Goal: Information Seeking & Learning: Compare options

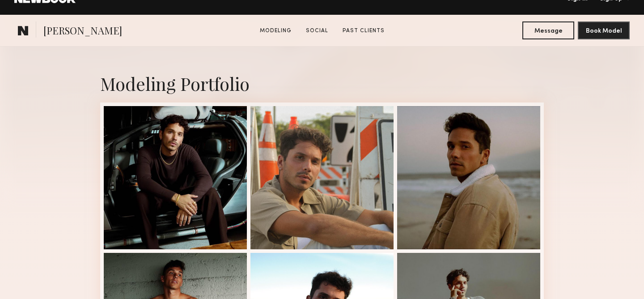
scroll to position [178, 0]
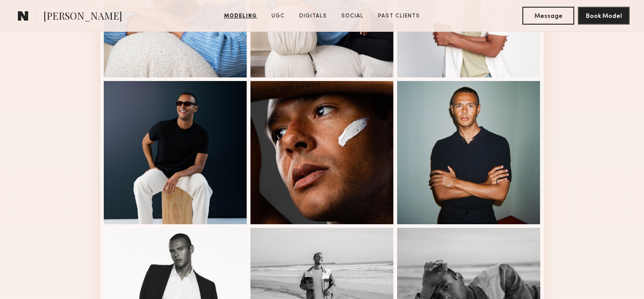
scroll to position [477, 0]
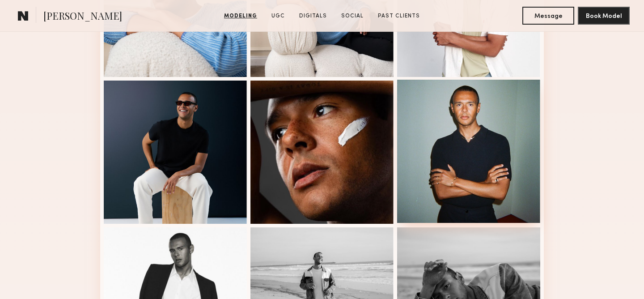
click at [476, 164] on div at bounding box center [468, 151] width 143 height 143
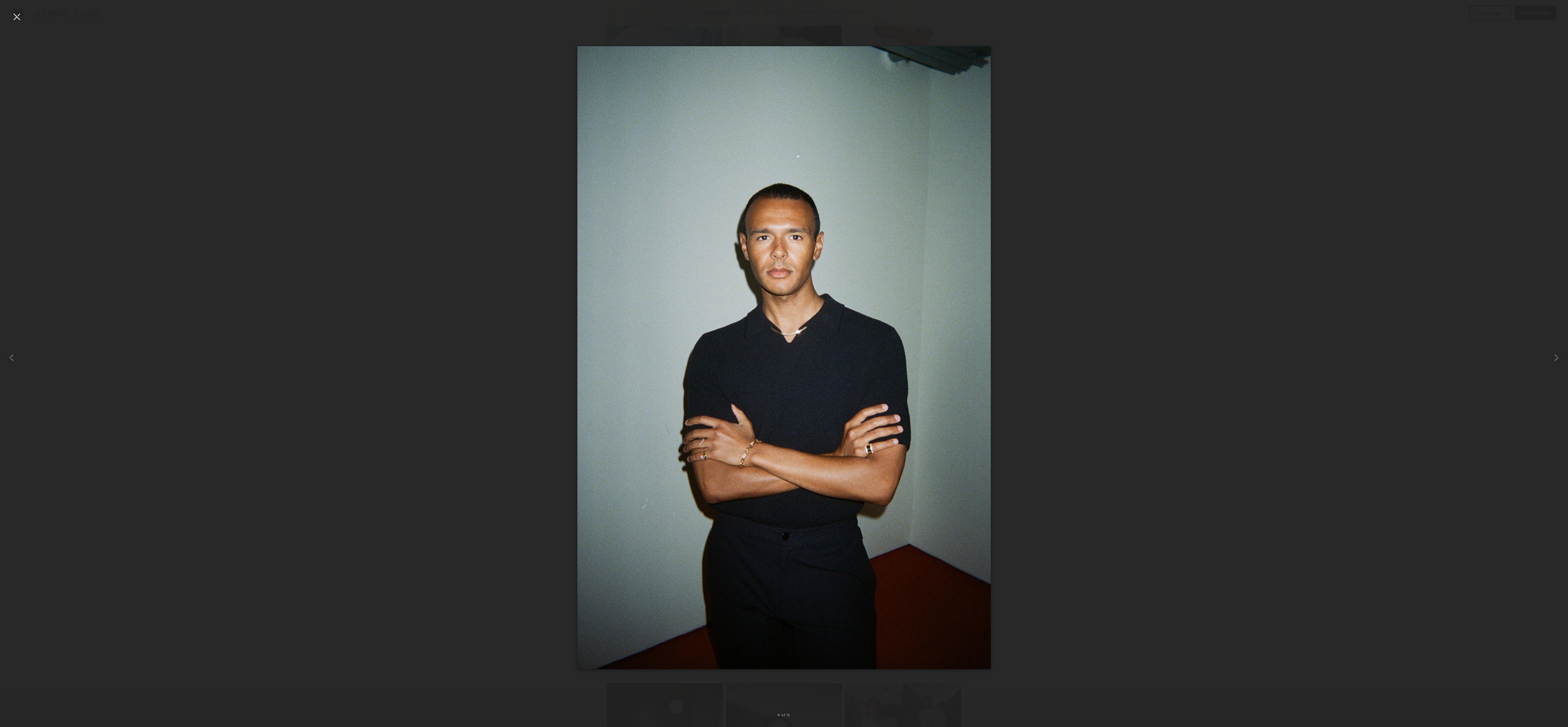
scroll to position [290, 0]
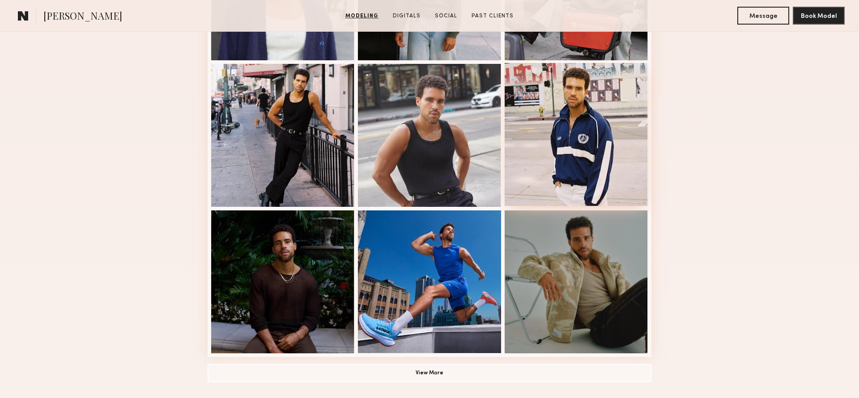
scroll to position [505, 0]
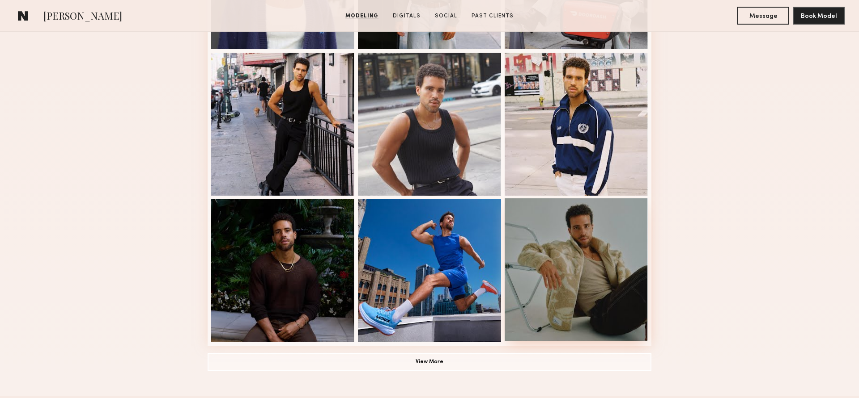
click at [555, 267] on div at bounding box center [575, 270] width 143 height 143
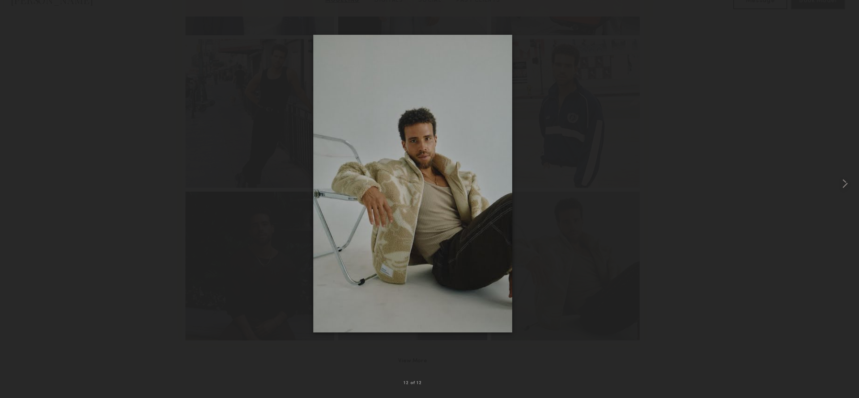
scroll to position [504, 0]
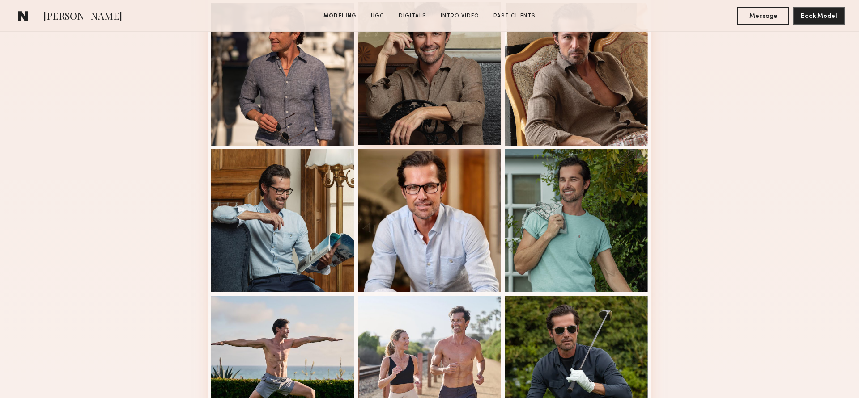
scroll to position [389, 0]
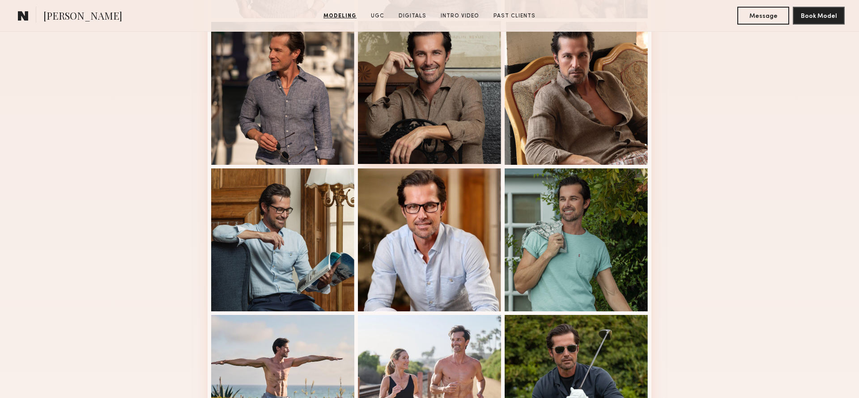
click at [418, 80] on div at bounding box center [429, 92] width 143 height 143
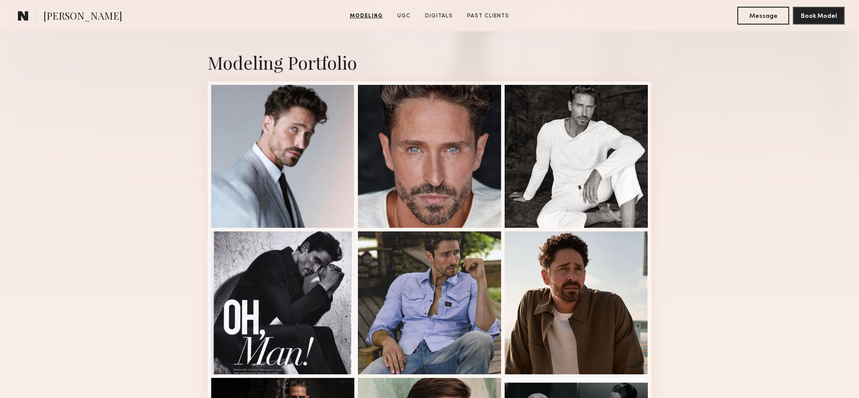
scroll to position [180, 0]
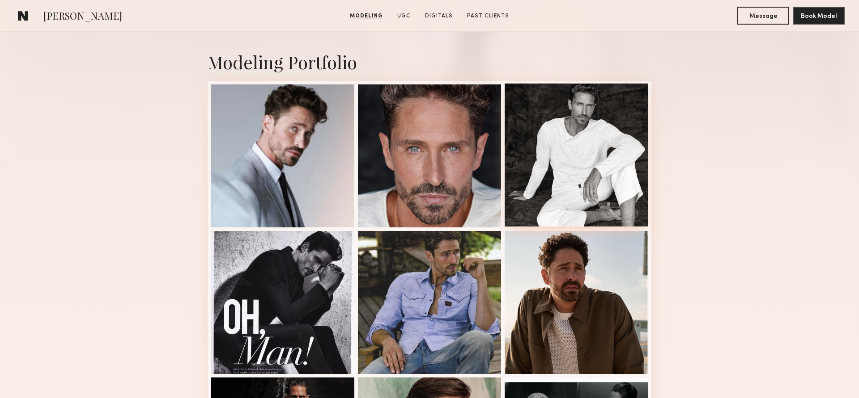
click at [581, 179] on div at bounding box center [575, 155] width 143 height 143
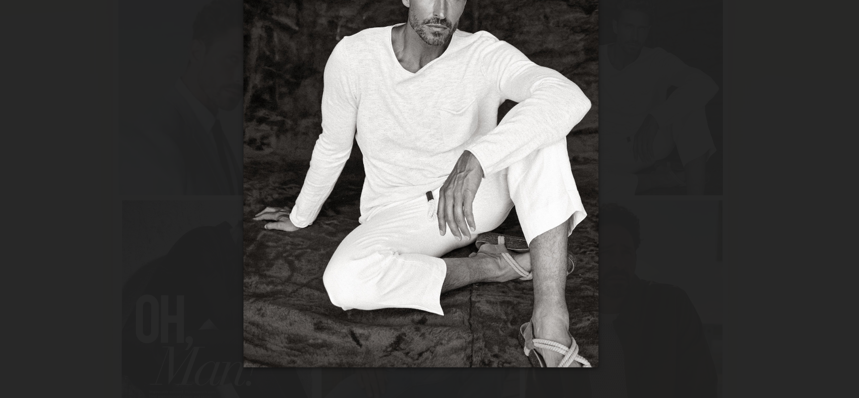
click at [624, 304] on div at bounding box center [429, 192] width 859 height 356
click at [613, 291] on div at bounding box center [429, 192] width 859 height 356
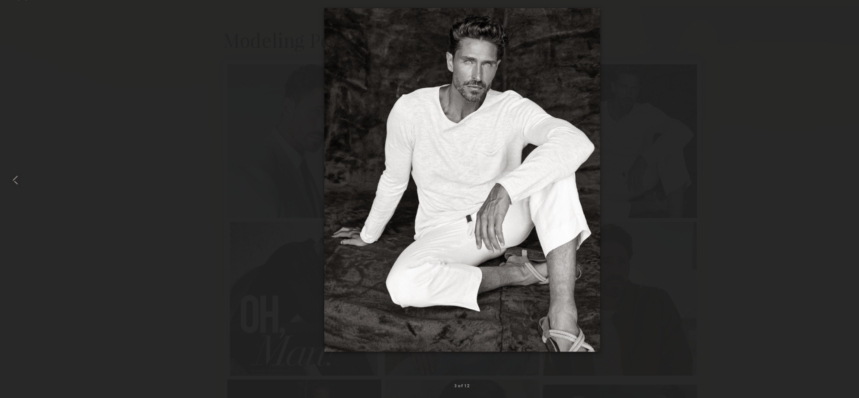
click at [628, 288] on div at bounding box center [429, 192] width 859 height 356
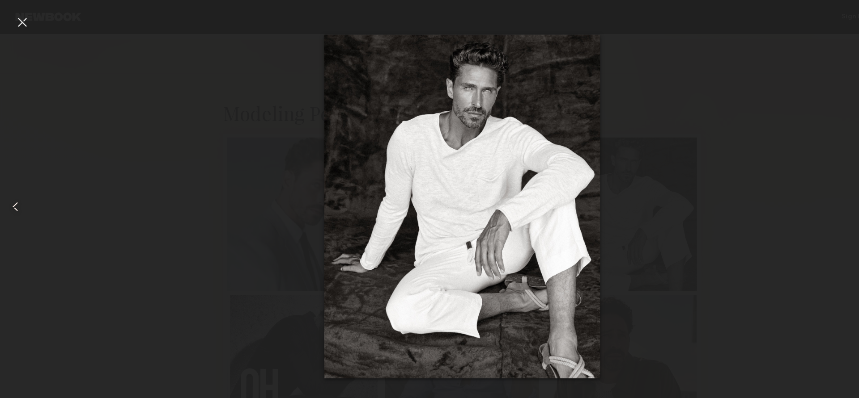
scroll to position [112, 0]
click at [12, 21] on div at bounding box center [17, 192] width 34 height 356
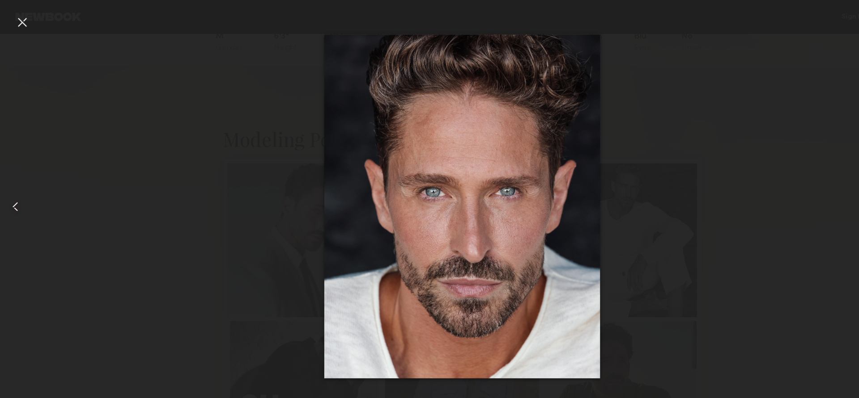
click at [21, 20] on div at bounding box center [20, 20] width 14 height 14
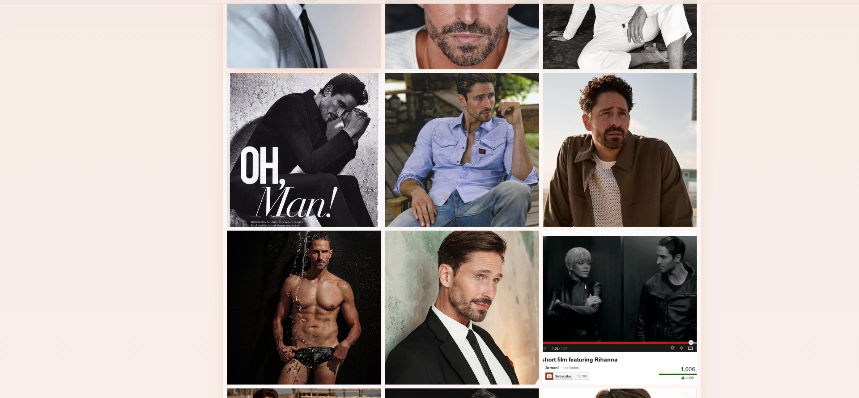
scroll to position [316, 0]
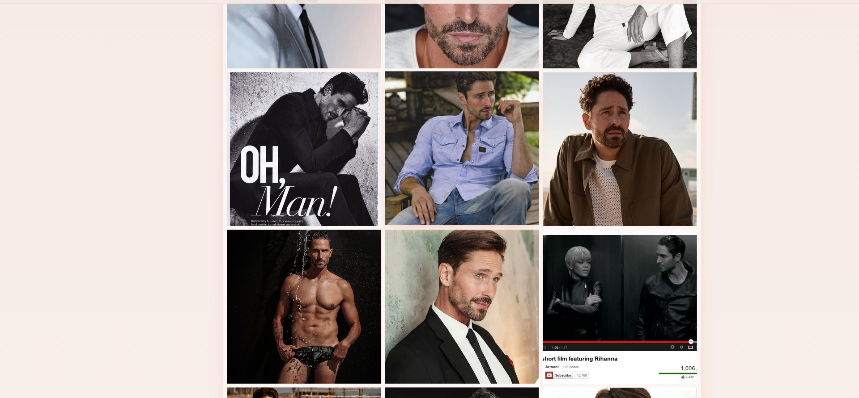
click at [447, 209] on div at bounding box center [429, 165] width 143 height 143
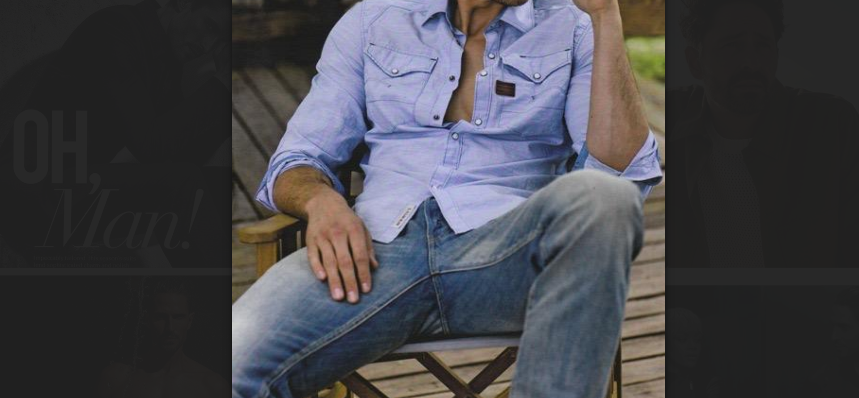
scroll to position [315, 0]
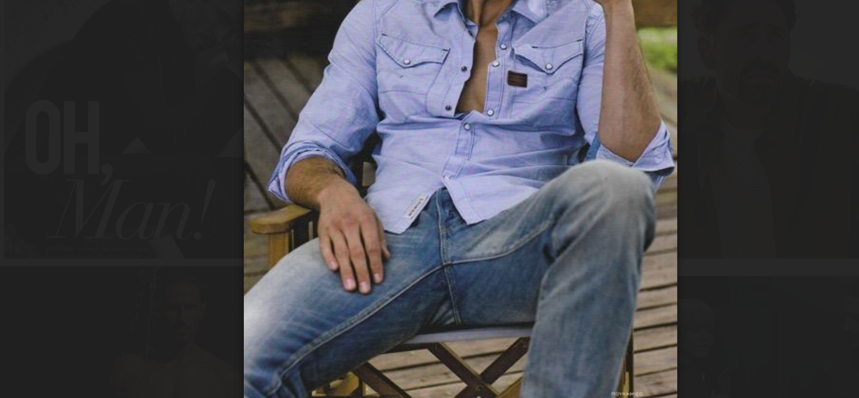
click at [279, 242] on div at bounding box center [429, 192] width 859 height 356
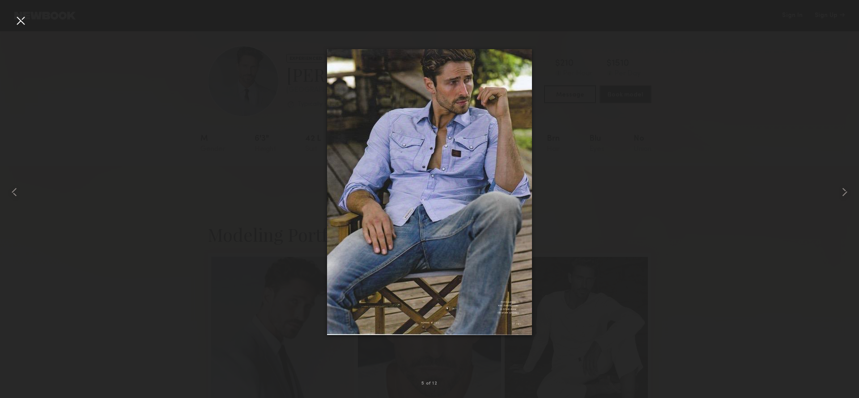
scroll to position [0, 0]
click at [17, 17] on div at bounding box center [20, 20] width 14 height 14
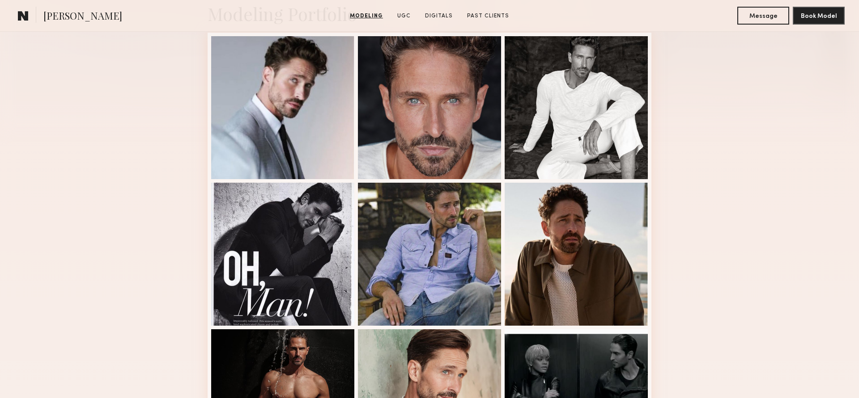
scroll to position [167, 0]
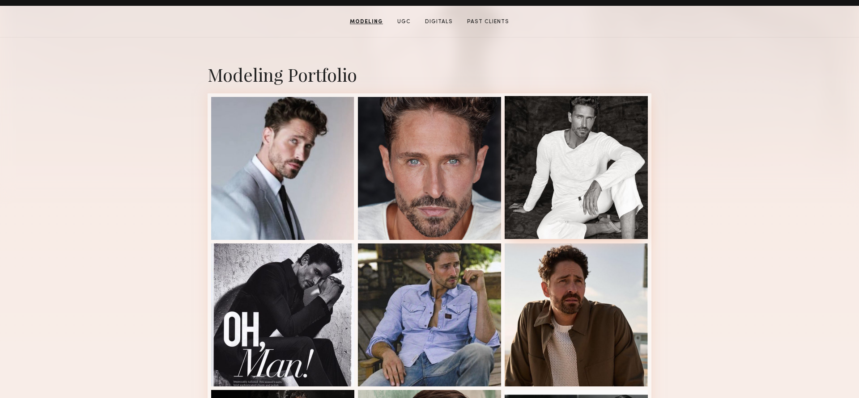
click at [599, 179] on div at bounding box center [575, 167] width 143 height 143
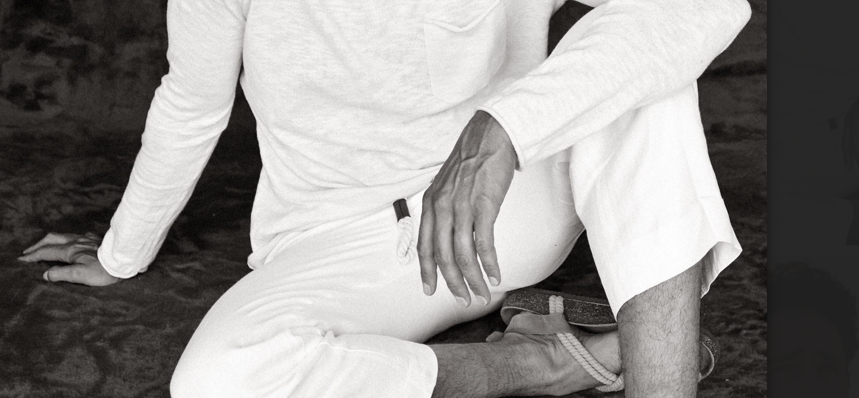
click at [563, 247] on div at bounding box center [429, 192] width 859 height 356
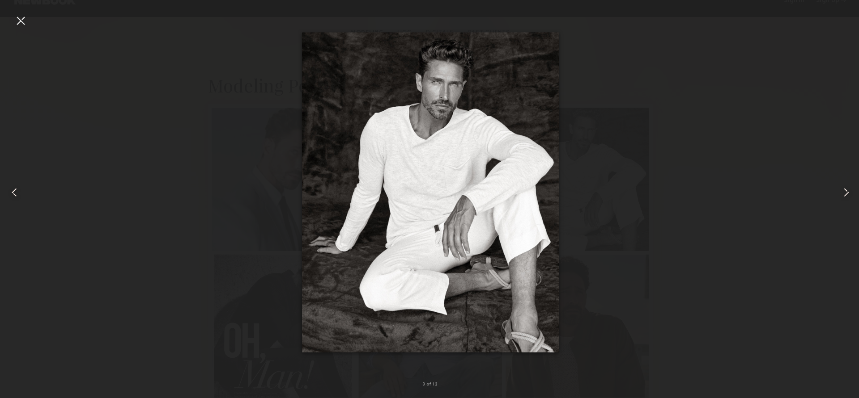
scroll to position [156, 0]
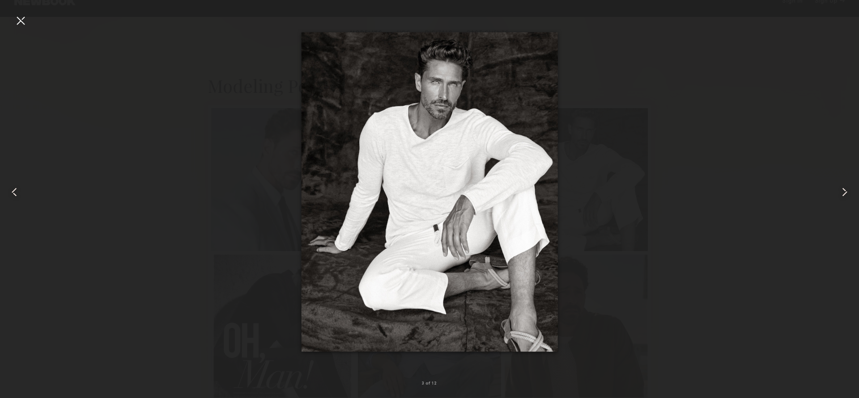
click at [19, 21] on div at bounding box center [20, 20] width 14 height 14
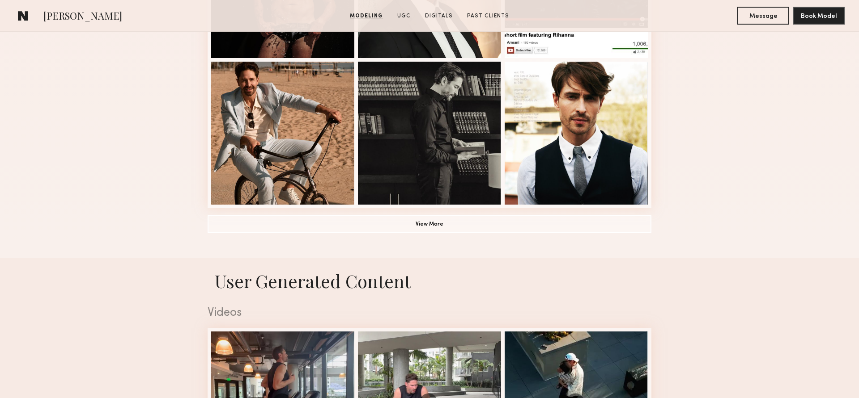
scroll to position [656, 0]
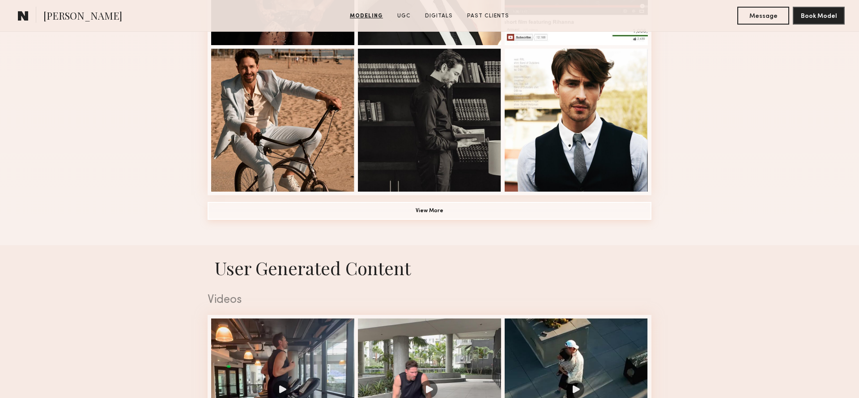
click at [426, 204] on button "View More" at bounding box center [430, 211] width 444 height 18
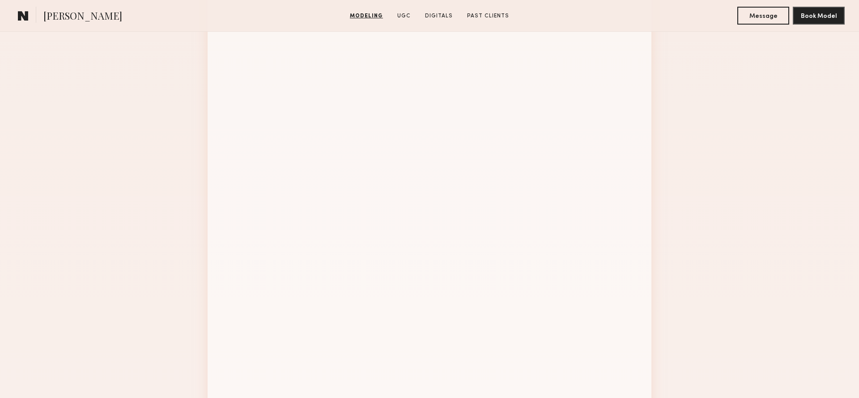
scroll to position [886, 0]
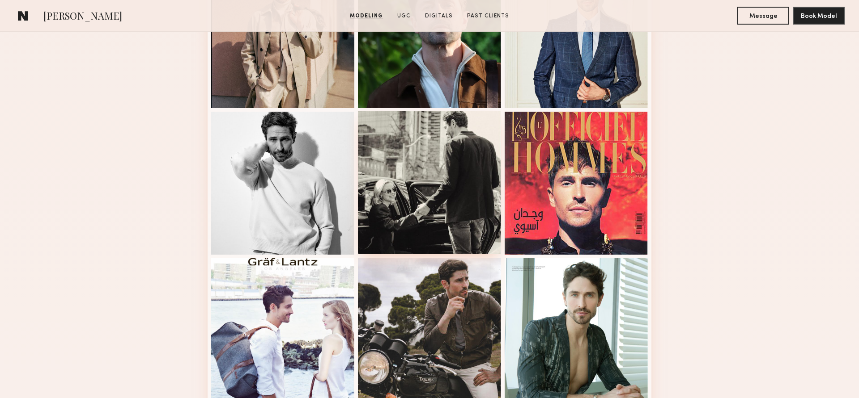
click at [437, 197] on div at bounding box center [429, 182] width 143 height 143
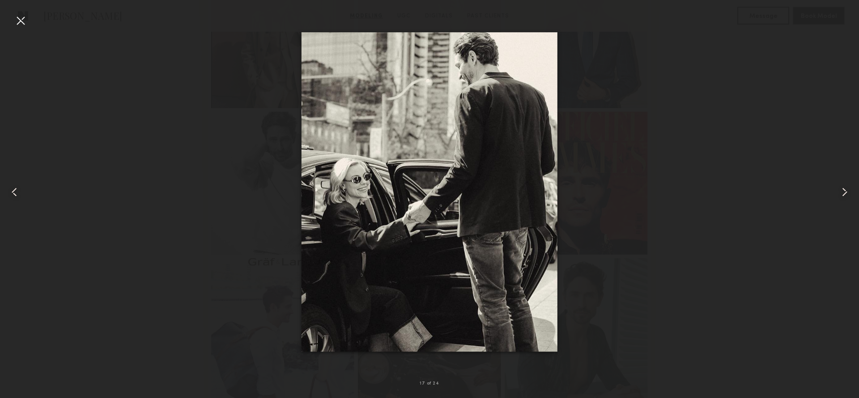
click at [22, 20] on div at bounding box center [20, 20] width 14 height 14
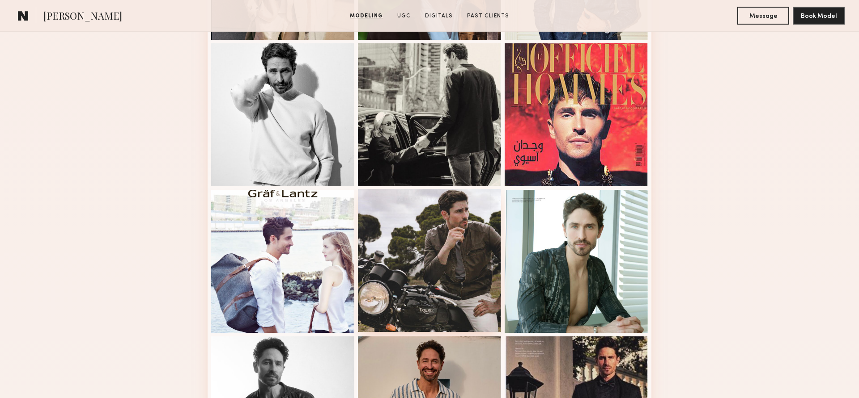
scroll to position [954, 0]
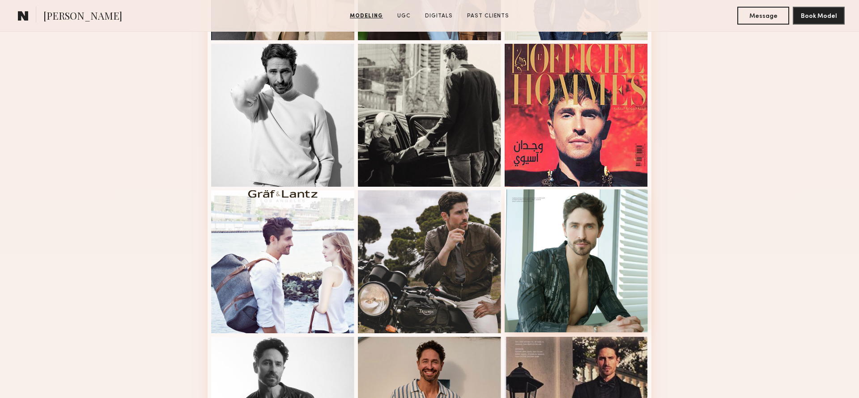
click at [582, 275] on div at bounding box center [575, 261] width 143 height 143
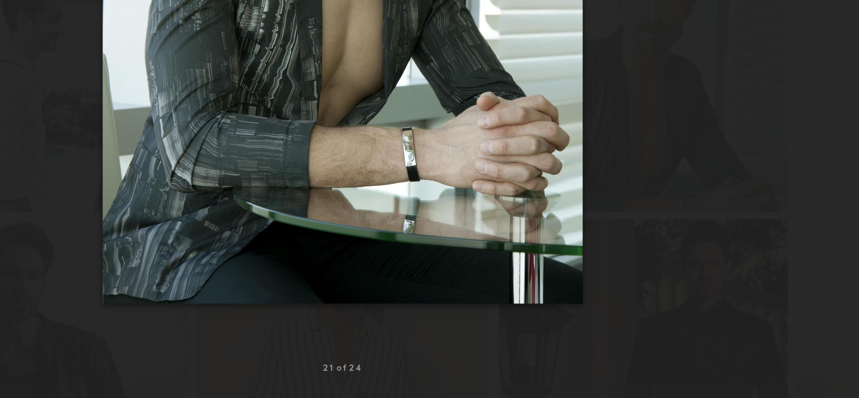
scroll to position [979, 0]
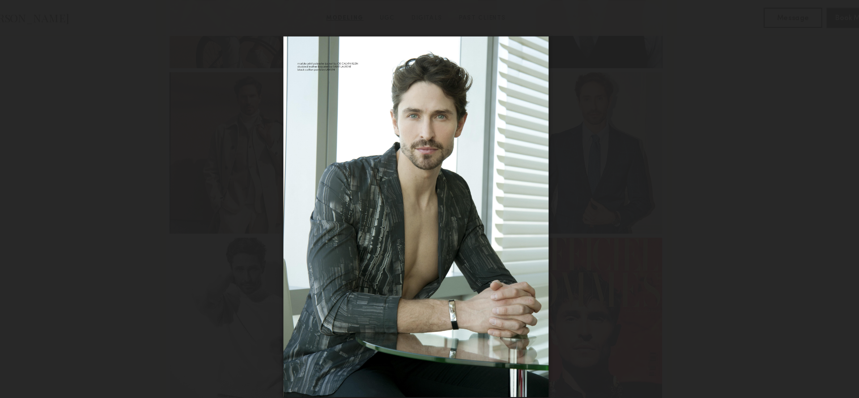
click at [93, 22] on div at bounding box center [429, 192] width 859 height 356
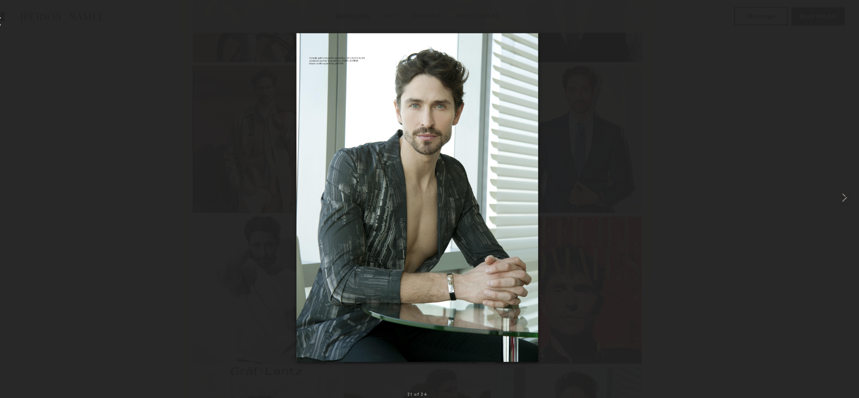
scroll to position [788, 0]
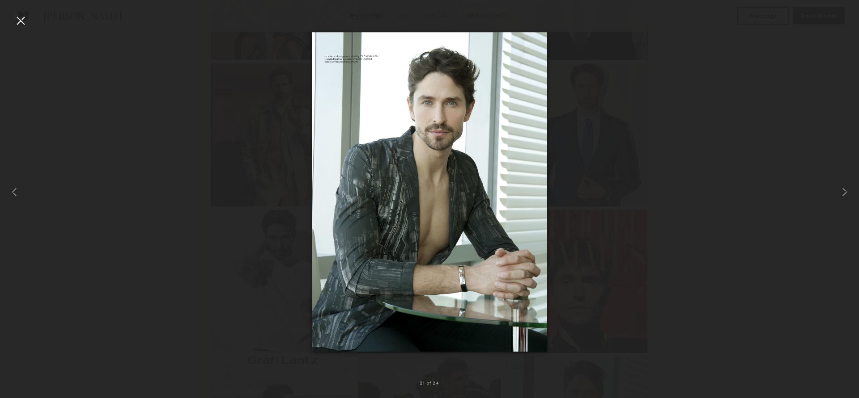
click at [17, 25] on div at bounding box center [20, 20] width 14 height 14
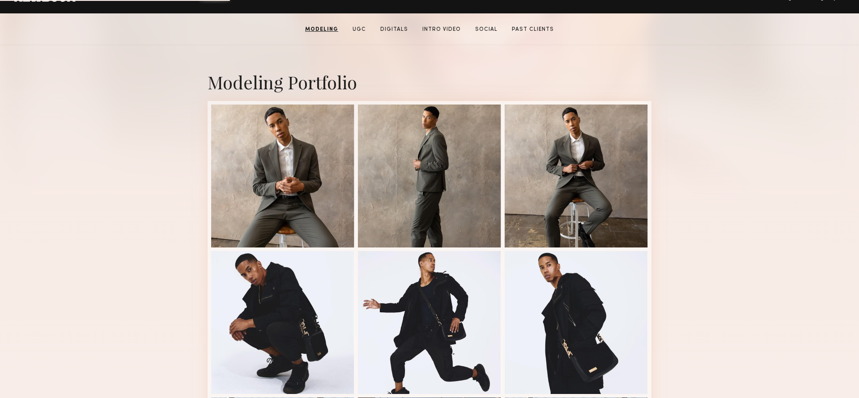
scroll to position [182, 0]
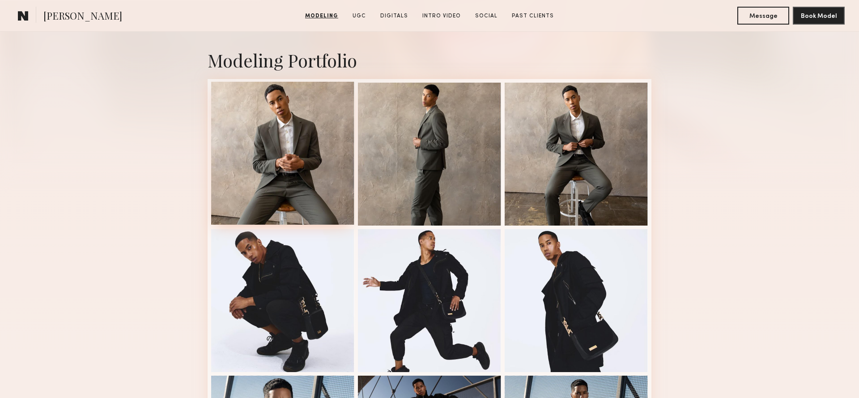
click at [284, 155] on div at bounding box center [282, 153] width 143 height 143
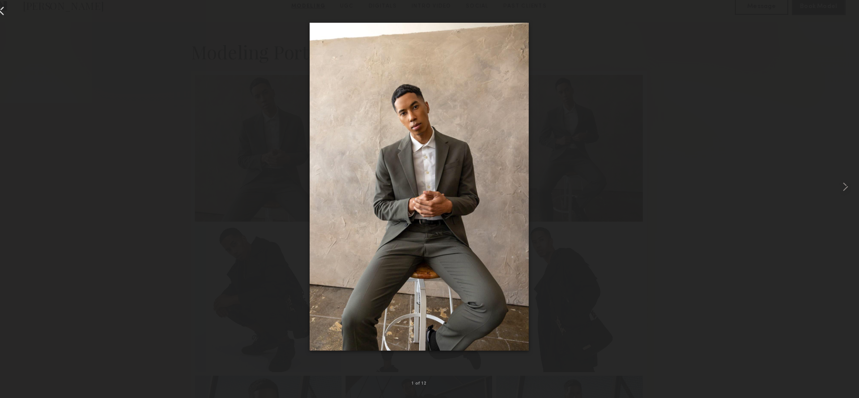
scroll to position [182, 0]
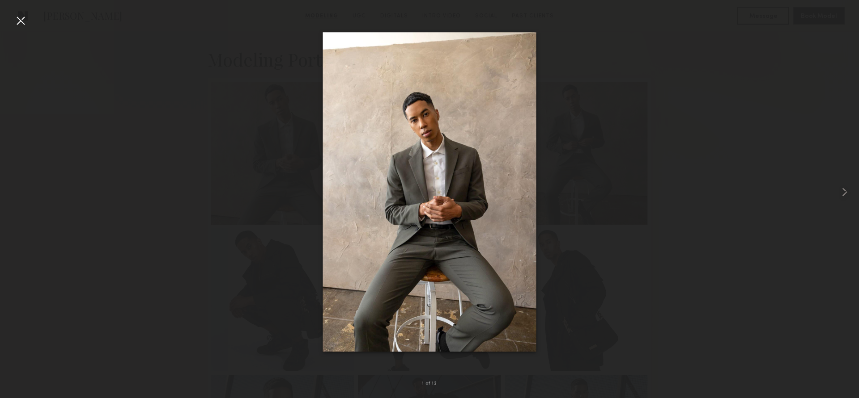
click at [21, 23] on div at bounding box center [20, 20] width 14 height 14
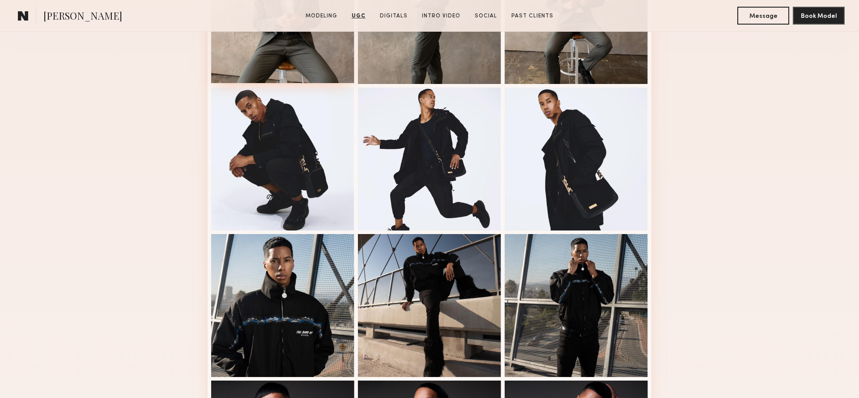
scroll to position [225, 0]
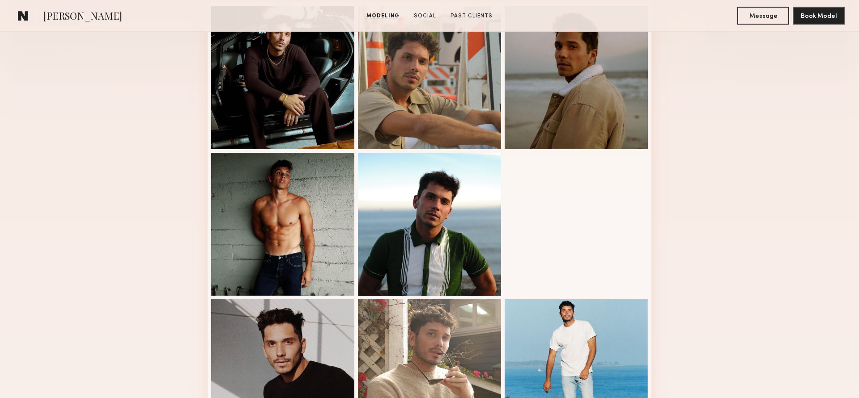
scroll to position [261, 0]
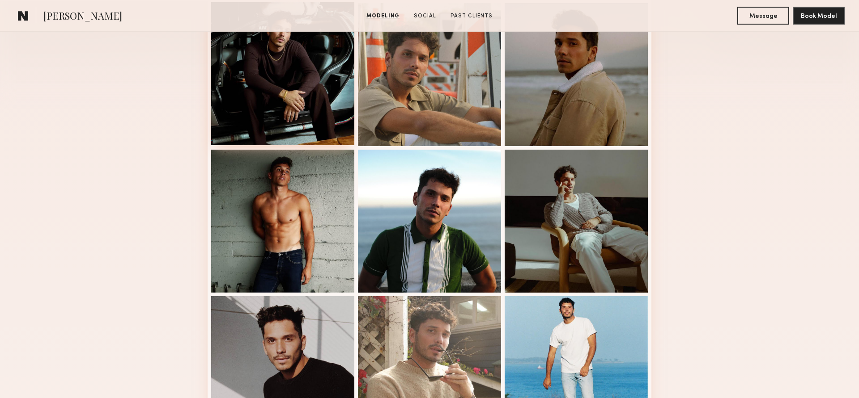
click at [270, 74] on div at bounding box center [282, 73] width 143 height 143
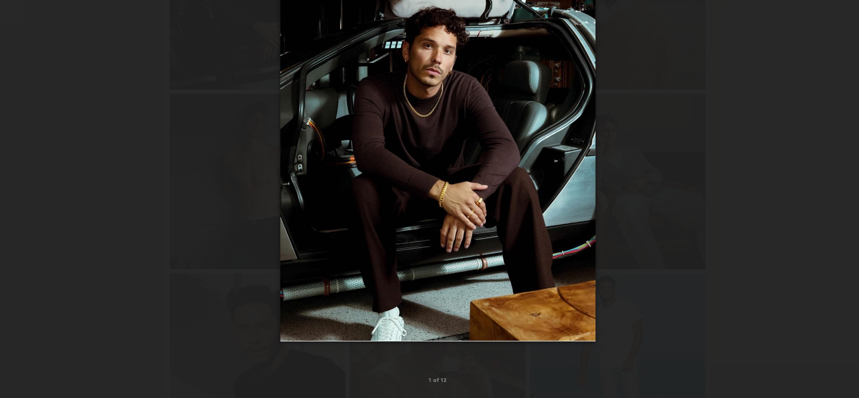
scroll to position [261, 0]
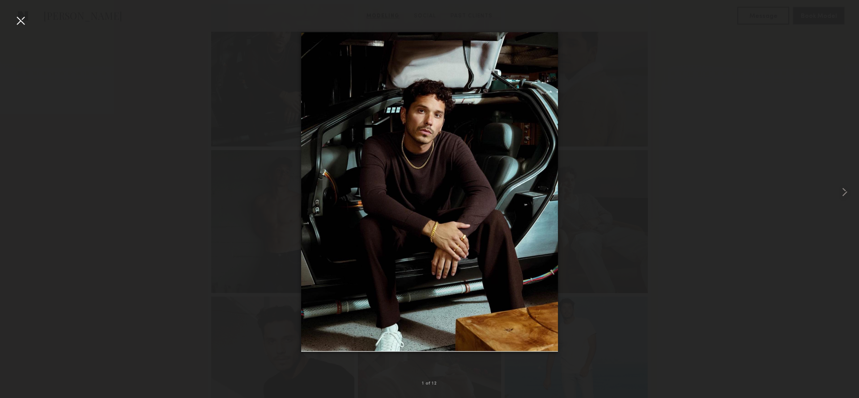
click at [615, 316] on div at bounding box center [429, 192] width 859 height 356
click at [25, 20] on div at bounding box center [20, 20] width 14 height 14
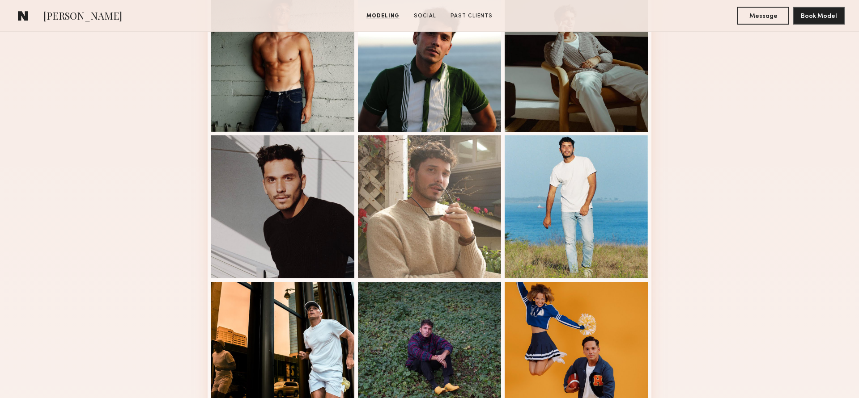
scroll to position [449, 0]
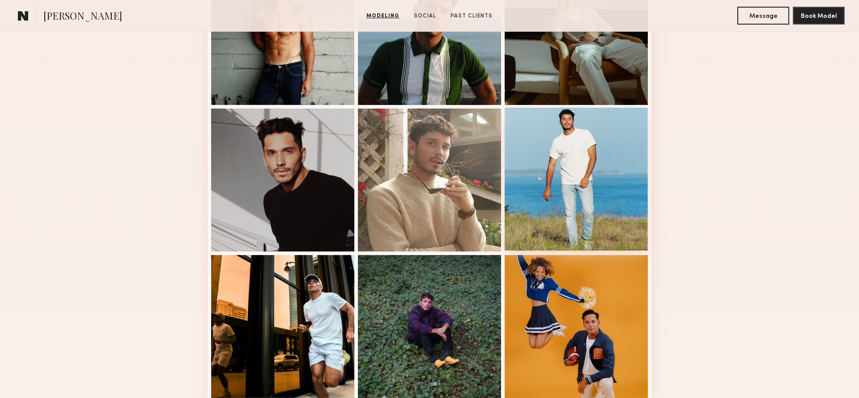
click at [585, 192] on div at bounding box center [575, 179] width 143 height 143
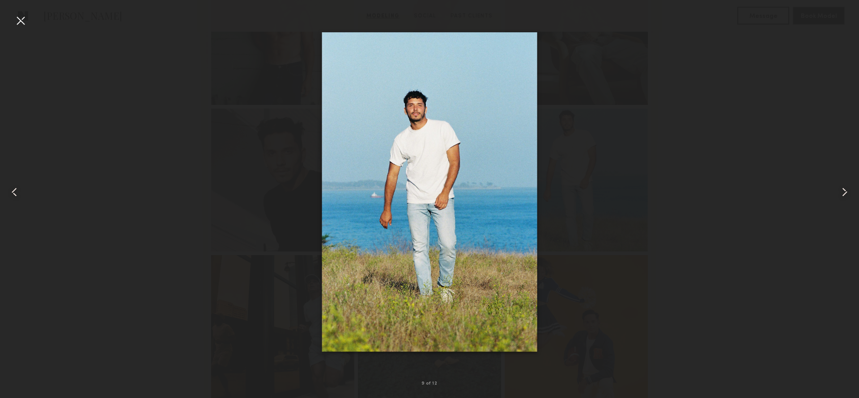
click at [606, 186] on div at bounding box center [429, 192] width 859 height 356
click at [17, 14] on div at bounding box center [20, 20] width 14 height 14
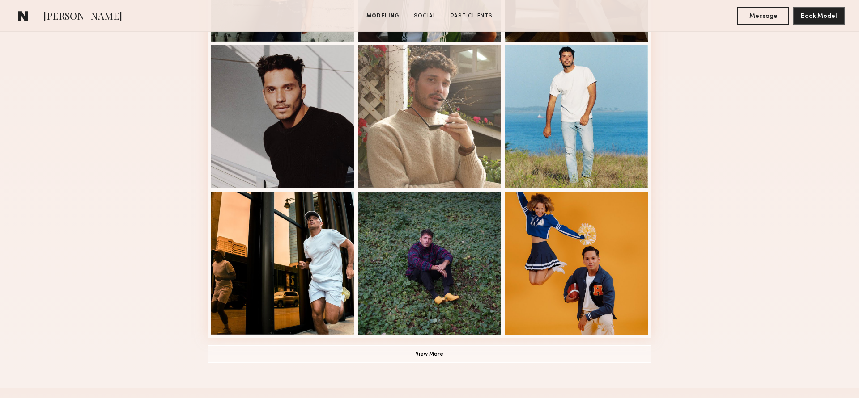
scroll to position [515, 0]
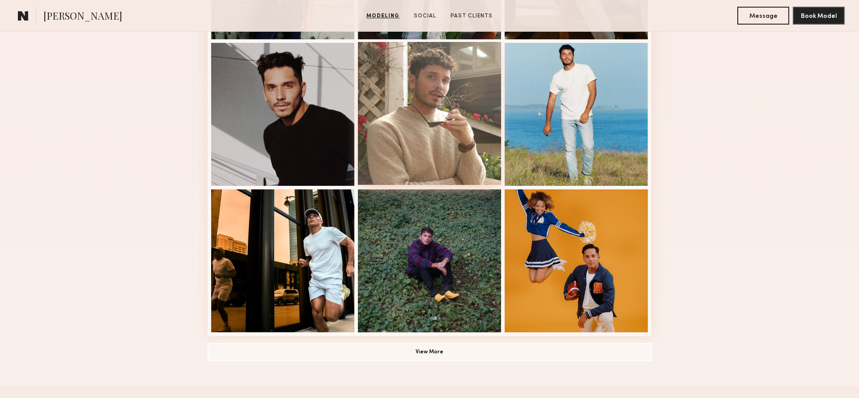
click at [461, 123] on div at bounding box center [429, 113] width 143 height 143
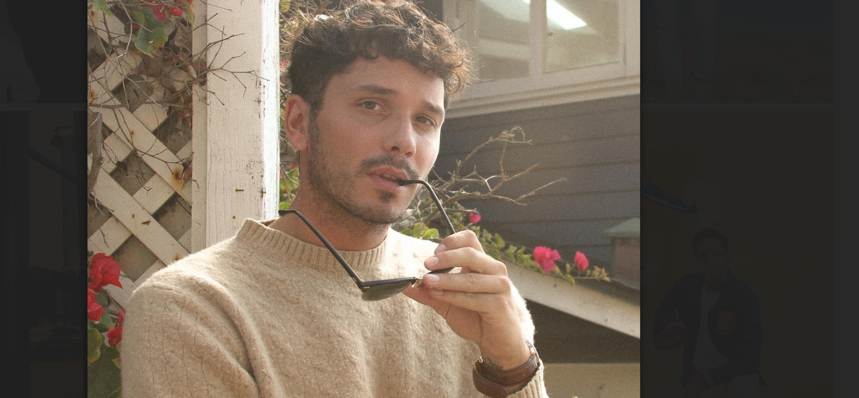
scroll to position [563, 0]
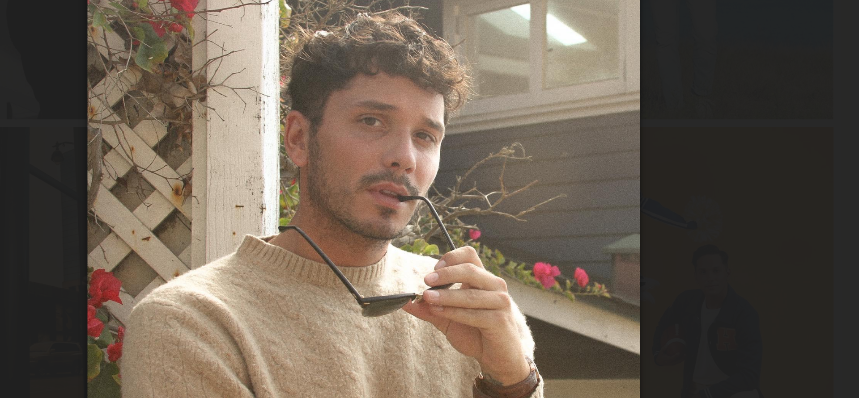
click at [282, 149] on div at bounding box center [429, 192] width 859 height 356
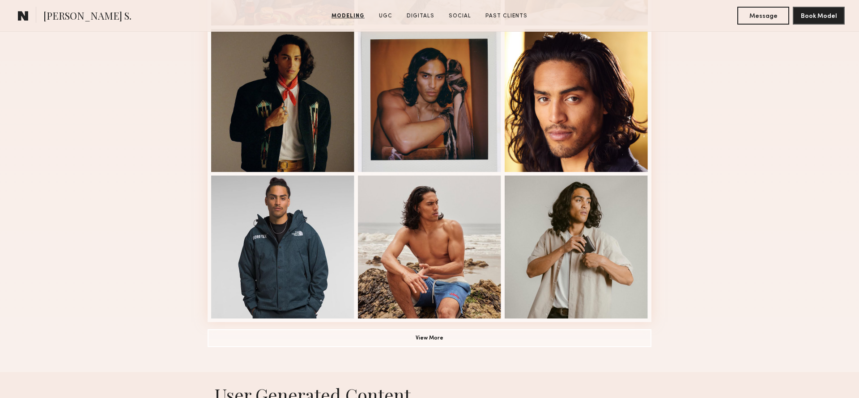
scroll to position [531, 0]
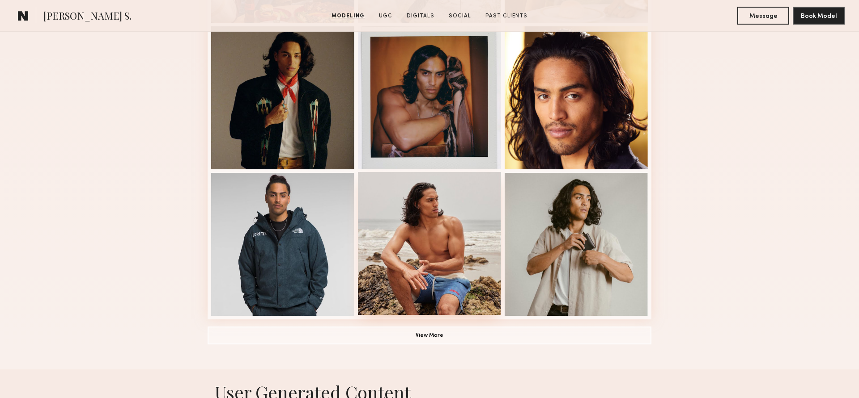
click at [424, 292] on div at bounding box center [429, 243] width 143 height 143
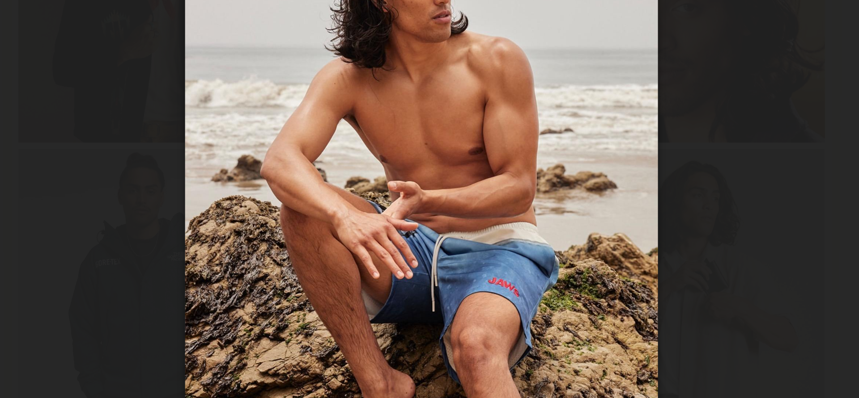
scroll to position [531, 0]
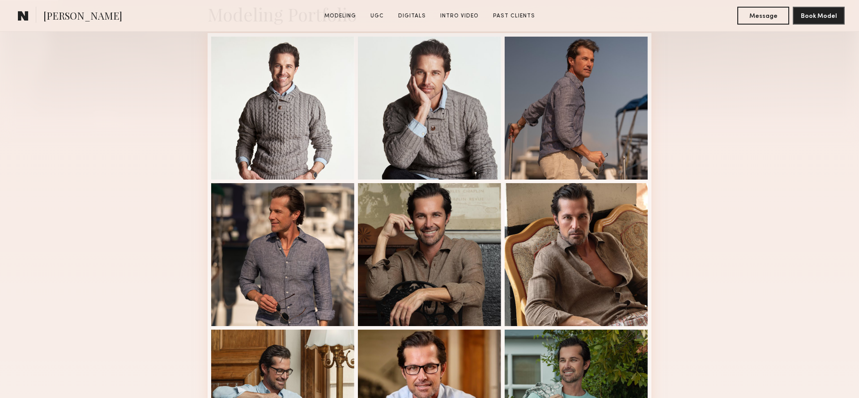
scroll to position [231, 0]
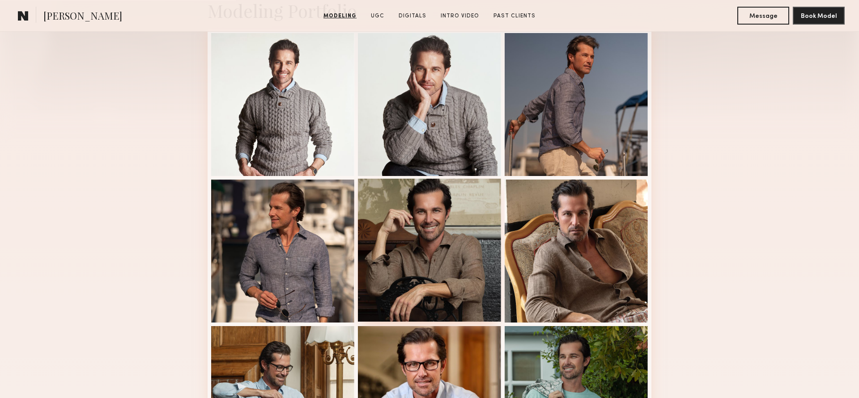
click at [449, 284] on div at bounding box center [429, 250] width 143 height 143
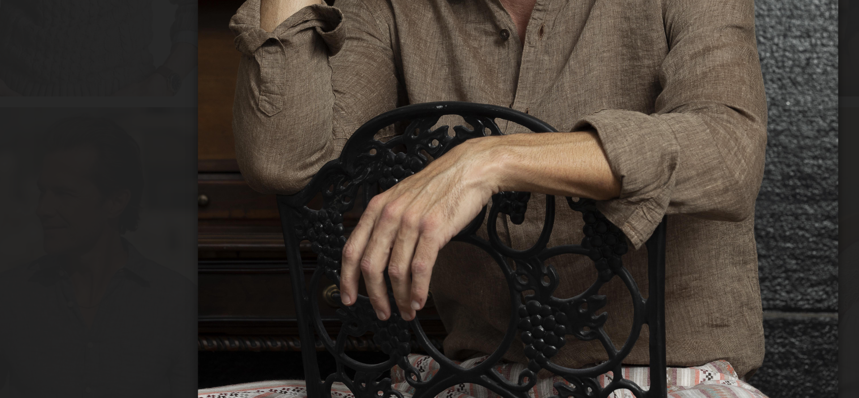
click at [303, 182] on div at bounding box center [429, 192] width 859 height 356
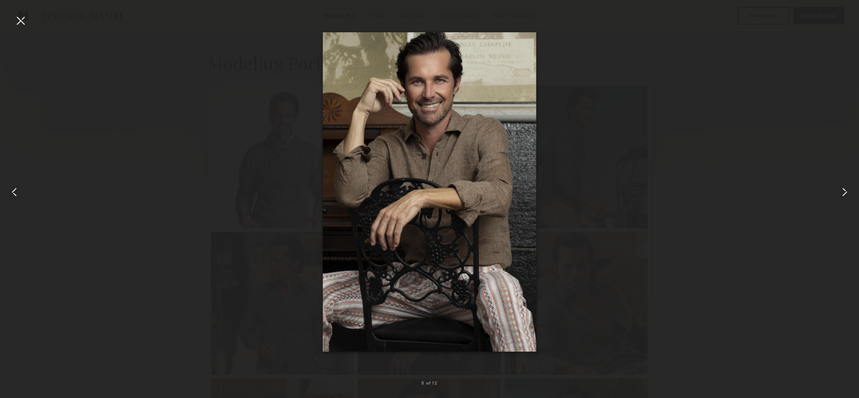
scroll to position [175, 0]
click at [21, 15] on div at bounding box center [20, 20] width 14 height 14
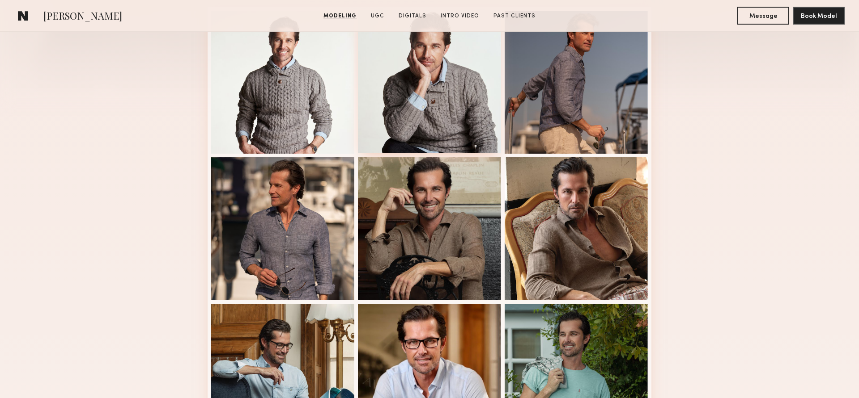
scroll to position [254, 0]
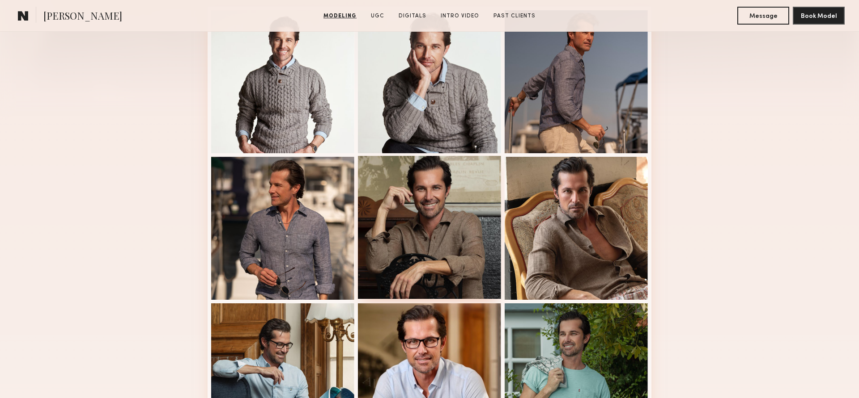
click at [444, 247] on div at bounding box center [429, 227] width 143 height 143
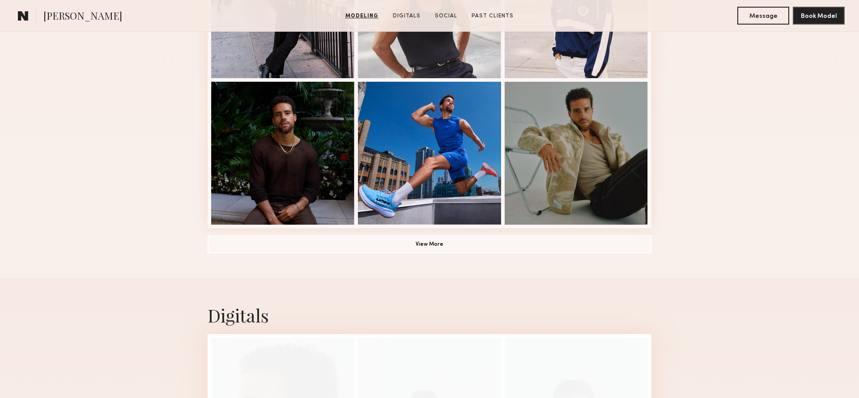
scroll to position [623, 0]
click at [434, 242] on button "View More" at bounding box center [430, 244] width 444 height 18
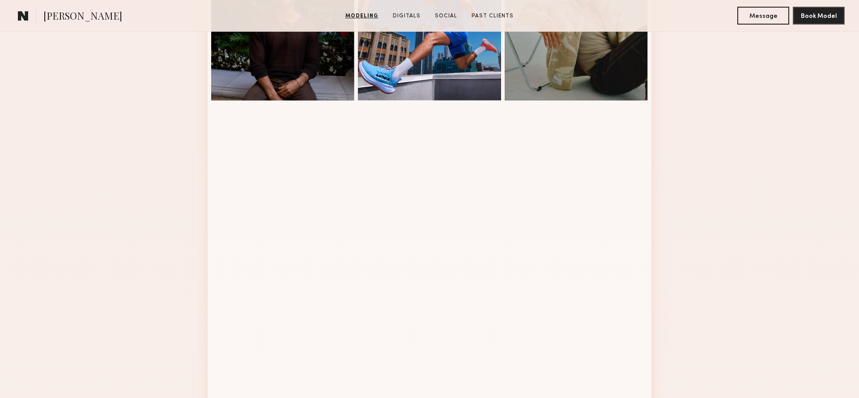
scroll to position [699, 0]
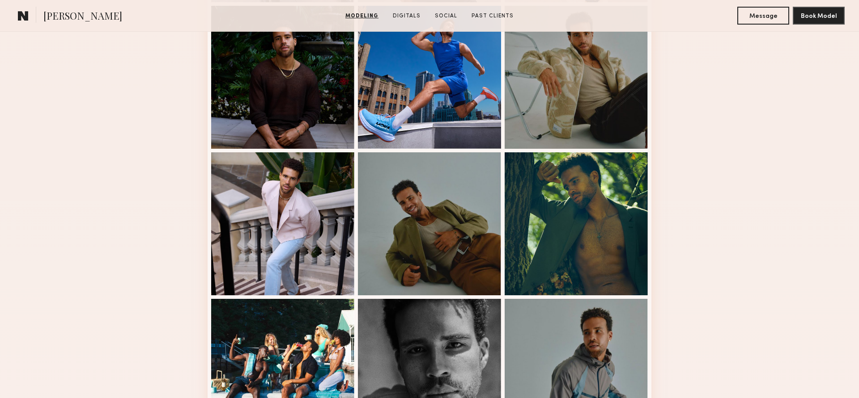
click at [457, 233] on div at bounding box center [429, 224] width 143 height 143
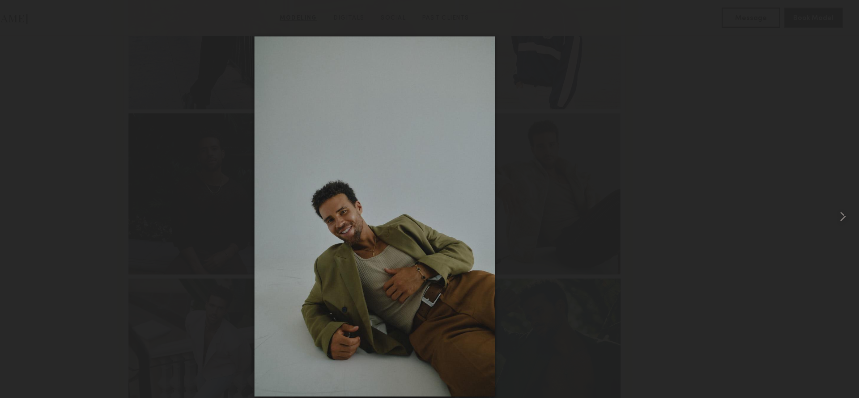
scroll to position [604, 0]
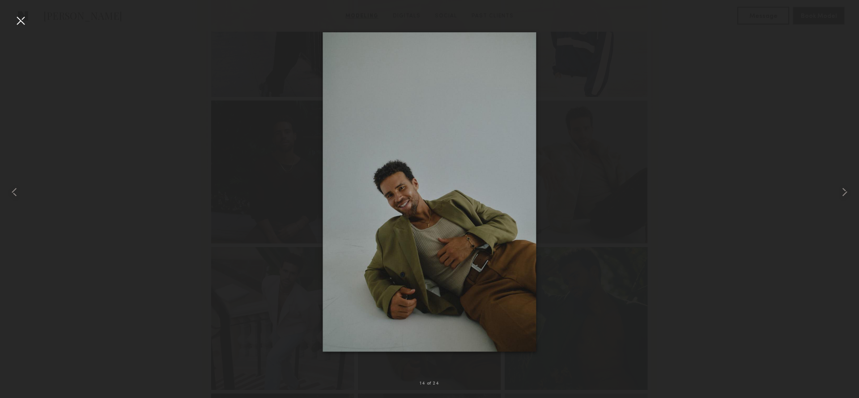
click at [16, 15] on div at bounding box center [20, 20] width 14 height 14
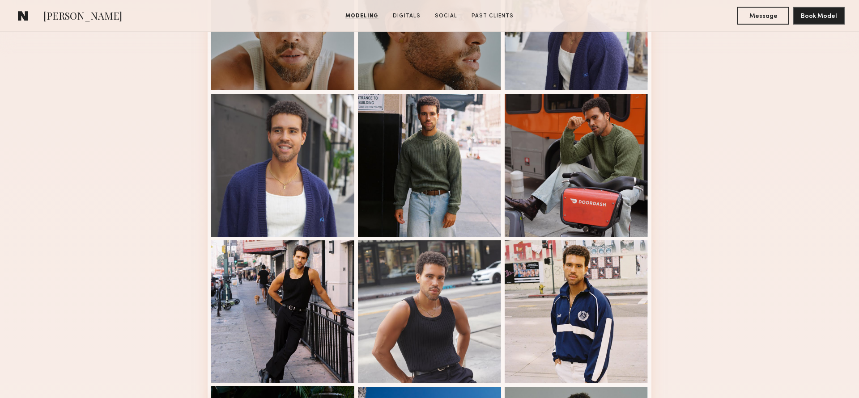
scroll to position [318, 0]
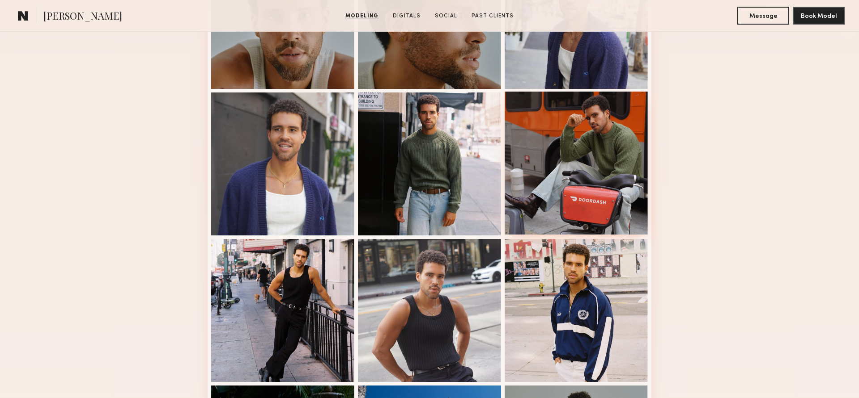
click at [568, 136] on div at bounding box center [575, 163] width 143 height 143
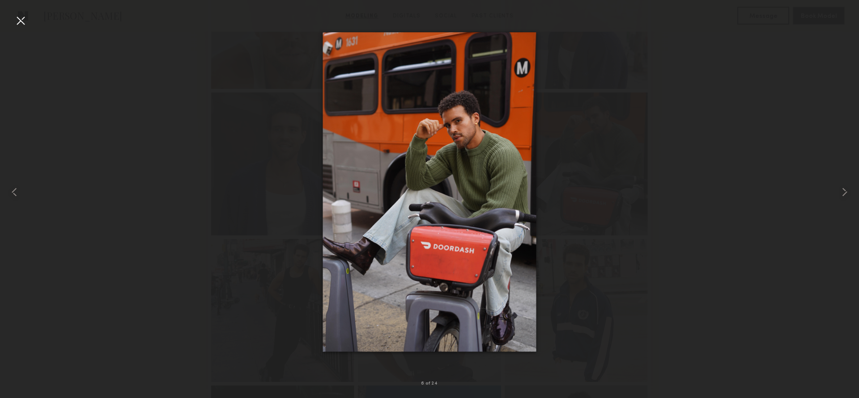
click at [17, 23] on div at bounding box center [20, 20] width 14 height 14
